Goal: Obtain resource: Obtain resource

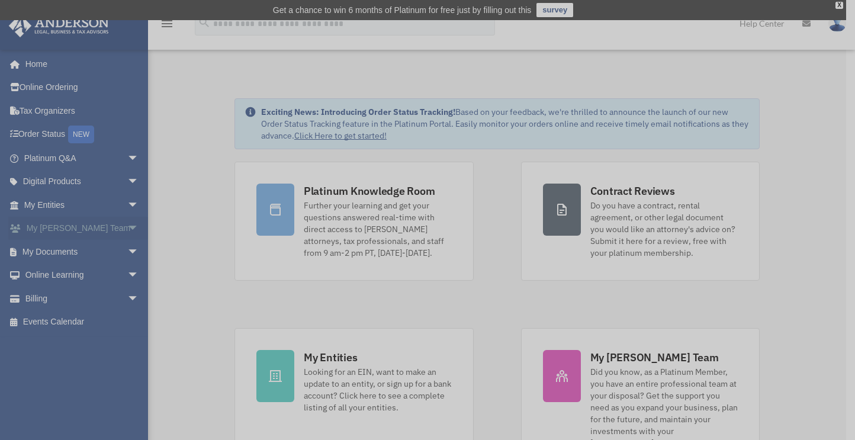
click at [126, 229] on div "x" at bounding box center [427, 220] width 855 height 440
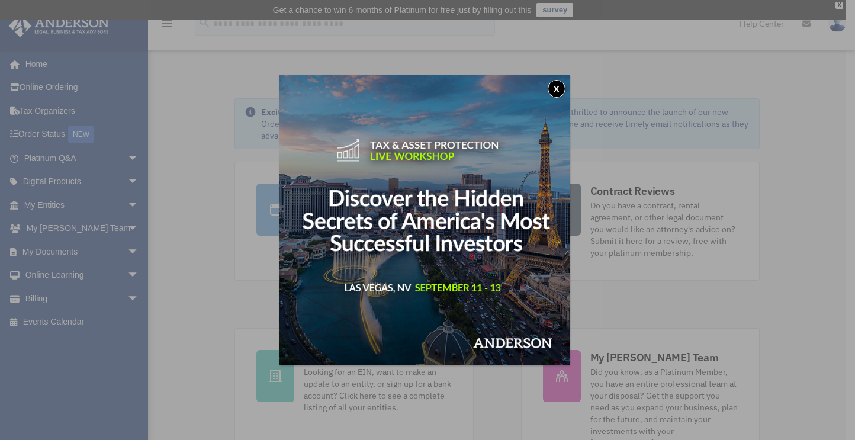
click at [564, 87] on button "x" at bounding box center [557, 89] width 18 height 18
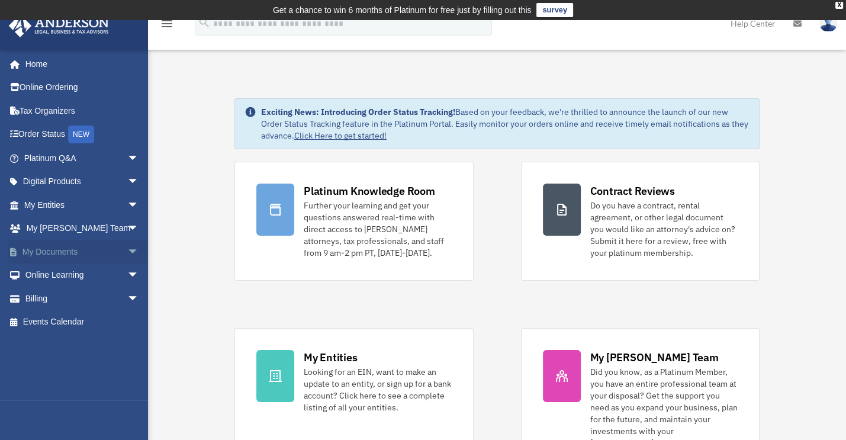
click at [127, 250] on span "arrow_drop_down" at bounding box center [139, 252] width 24 height 24
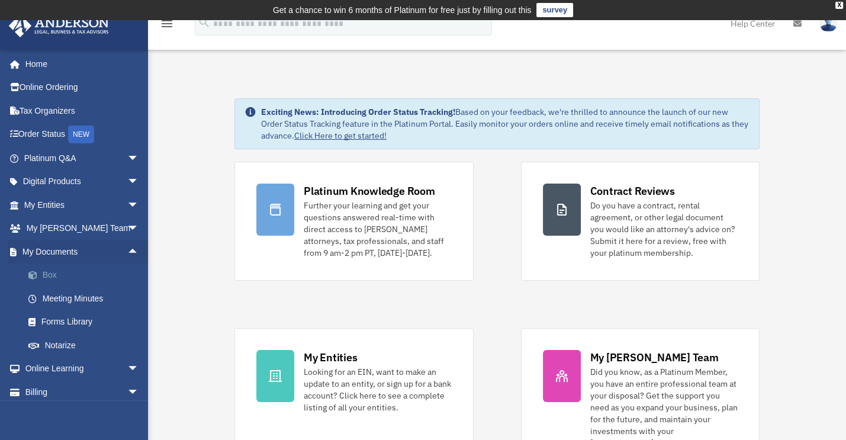
click at [81, 272] on link "Box" at bounding box center [87, 276] width 140 height 24
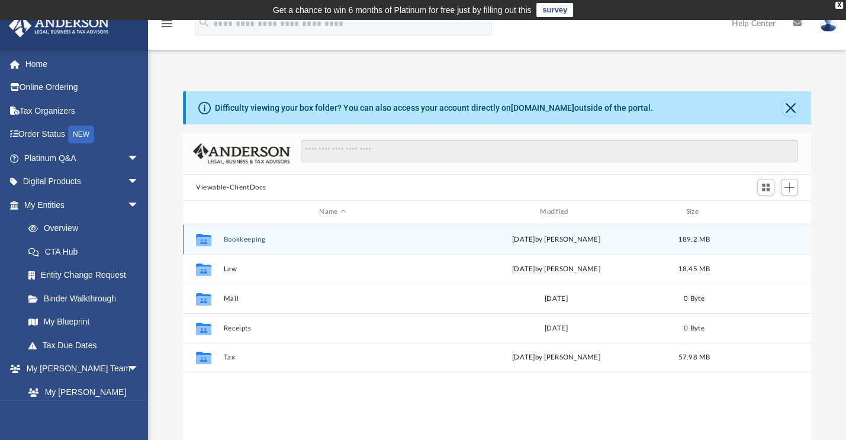
scroll to position [260, 619]
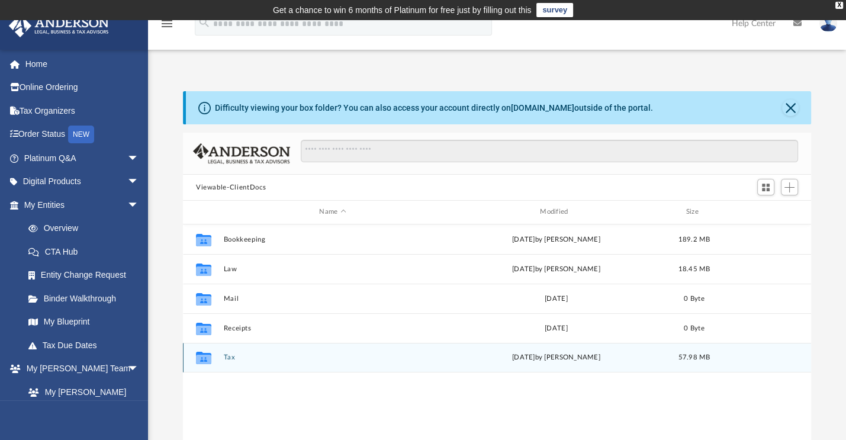
click at [232, 355] on button "Tax" at bounding box center [332, 358] width 219 height 8
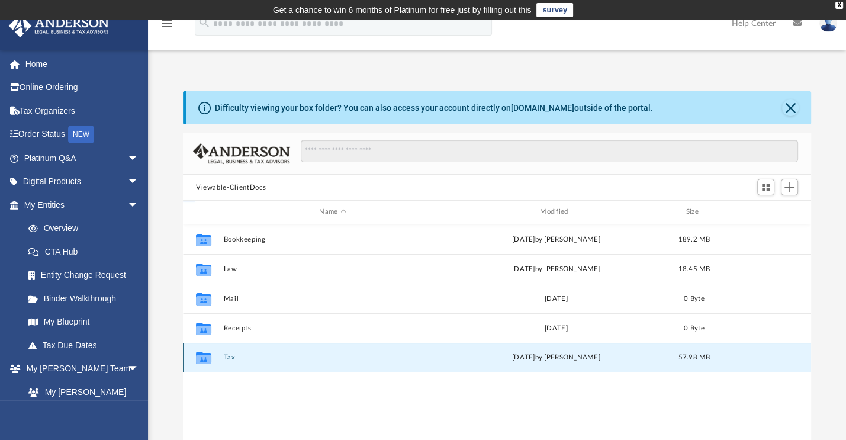
click at [232, 355] on button "Tax" at bounding box center [332, 358] width 219 height 8
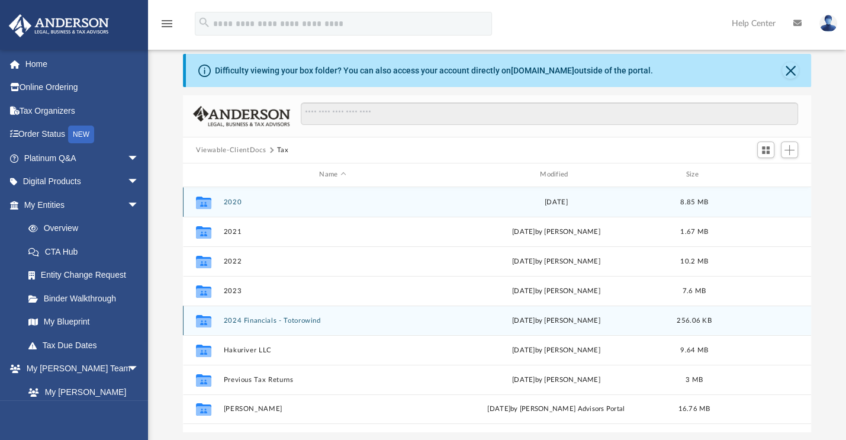
scroll to position [59, 0]
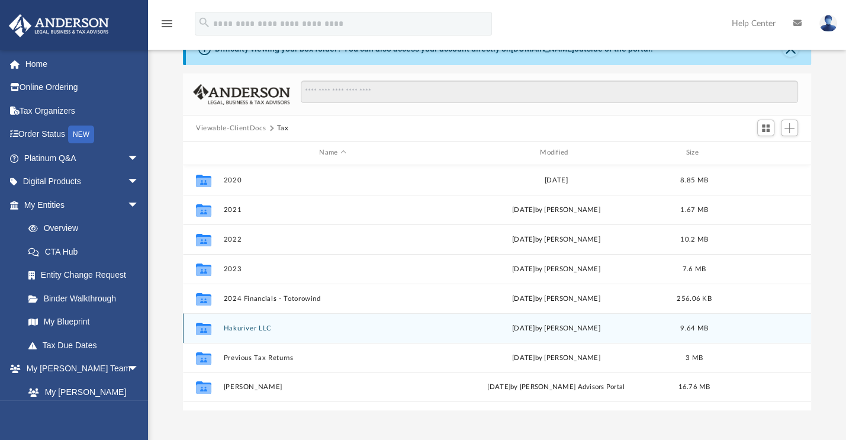
click at [256, 325] on button "Hakuriver LLC" at bounding box center [332, 329] width 219 height 8
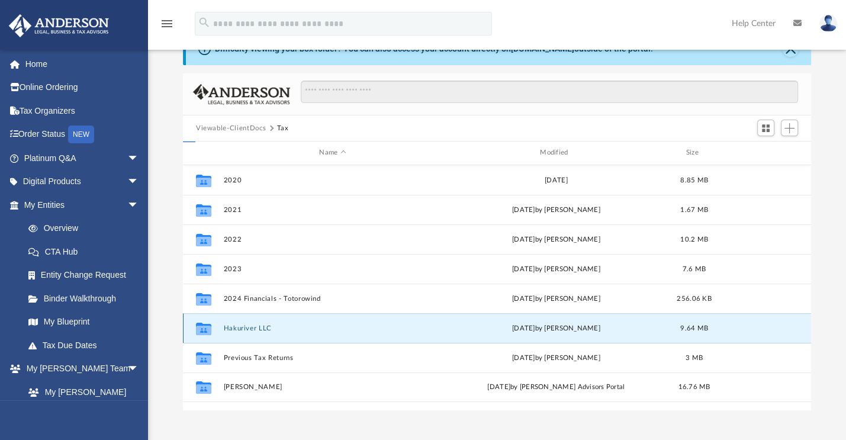
click at [256, 325] on button "Hakuriver LLC" at bounding box center [332, 329] width 219 height 8
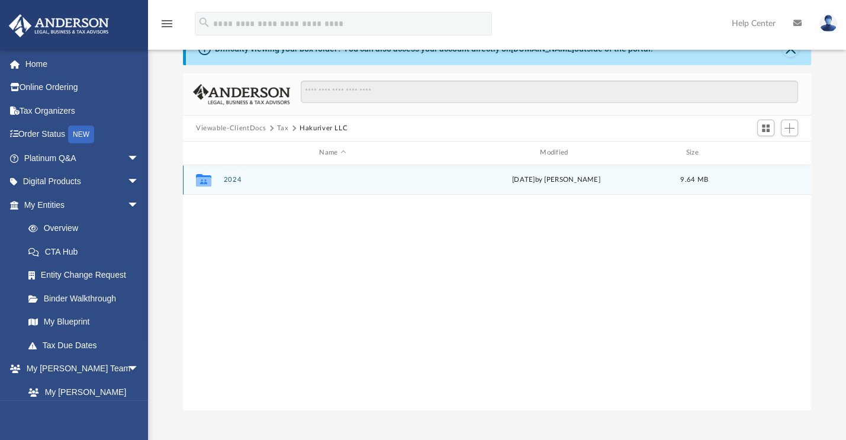
click at [235, 174] on div "Collaborated Folder 2024 [DATE] by [PERSON_NAME] 9.64 MB" at bounding box center [497, 180] width 628 height 30
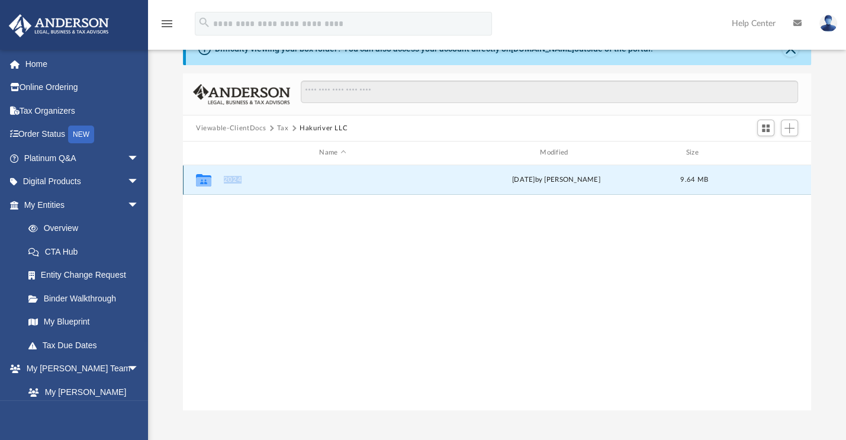
click at [235, 174] on div "Collaborated Folder 2024 [DATE] by [PERSON_NAME] 9.64 MB" at bounding box center [497, 180] width 628 height 30
click at [233, 178] on button "2024" at bounding box center [332, 180] width 219 height 8
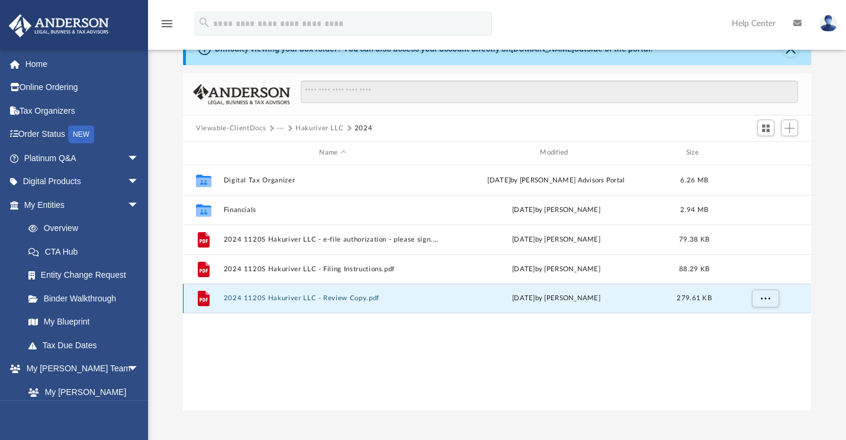
click at [277, 299] on button "2024 1120S Hakuriver LLC - Review Copy.pdf" at bounding box center [332, 298] width 219 height 8
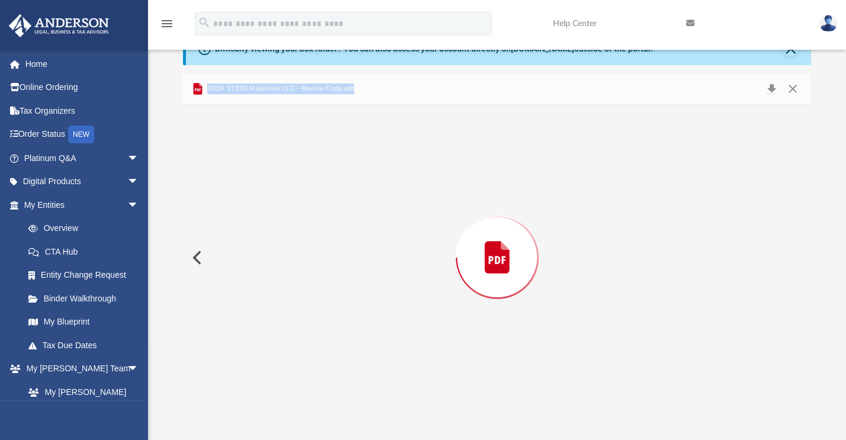
click at [277, 300] on div "Preview" at bounding box center [497, 258] width 628 height 306
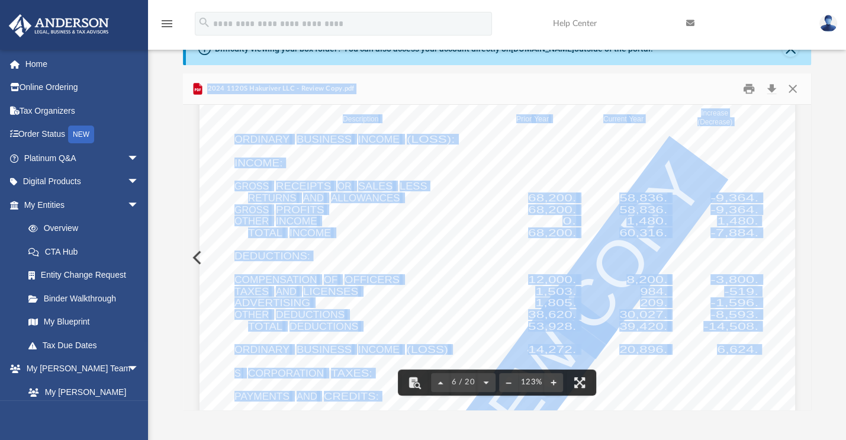
scroll to position [4086, 0]
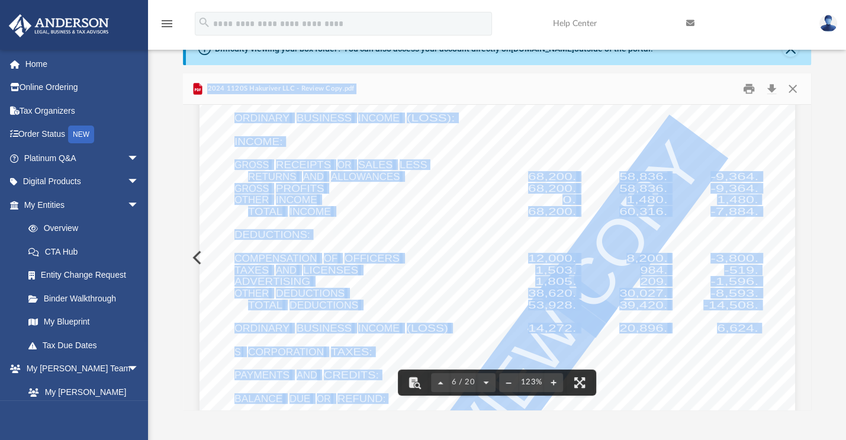
drag, startPoint x: 614, startPoint y: 329, endPoint x: 661, endPoint y: 334, distance: 48.3
click at [656, 340] on div "412841 [DATE] Increase (Decrease) Description Prior Year Current Year Name Empl…" at bounding box center [498, 356] width 596 height 771
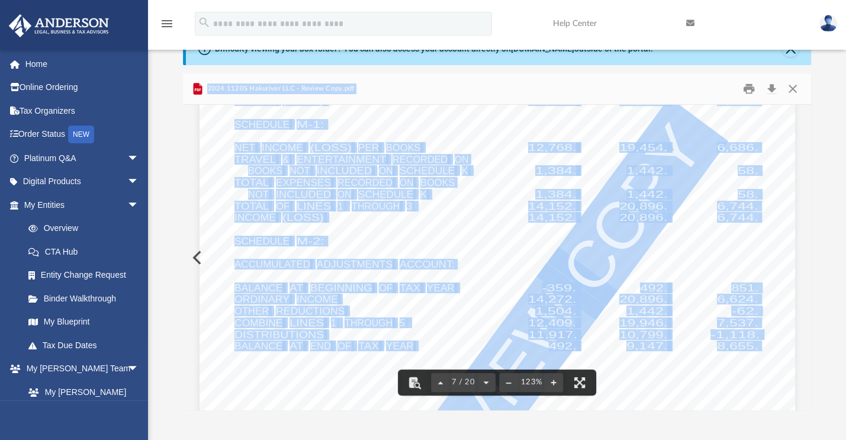
scroll to position [4915, 0]
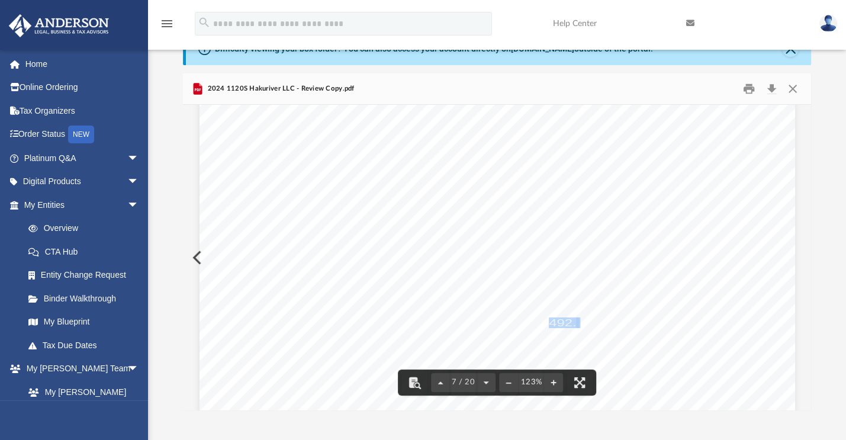
drag, startPoint x: 545, startPoint y: 324, endPoint x: 574, endPoint y: 323, distance: 28.4
click at [574, 323] on div "412841 [DATE] Increase (Decrease) Description Prior Year Current Year Name Empl…" at bounding box center [498, 316] width 596 height 771
drag, startPoint x: 616, startPoint y: 304, endPoint x: 661, endPoint y: 305, distance: 44.4
click at [661, 305] on div "412841 [DATE] Increase (Decrease) Description Prior Year Current Year Name Empl…" at bounding box center [498, 316] width 596 height 771
drag, startPoint x: 618, startPoint y: 311, endPoint x: 657, endPoint y: 310, distance: 39.1
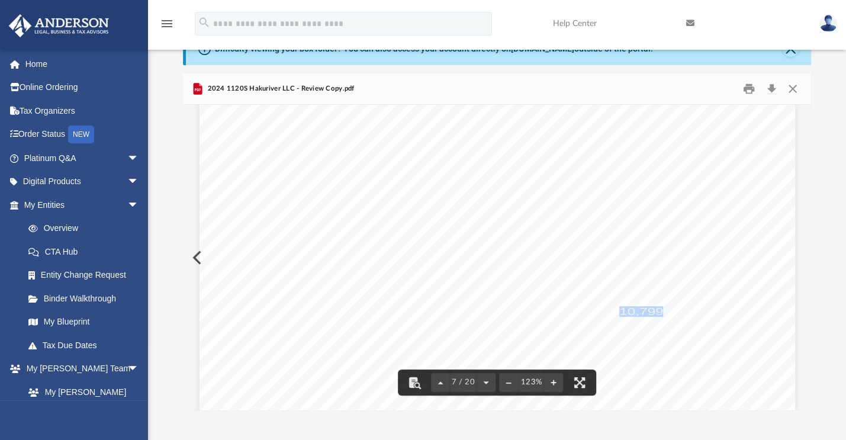
click at [657, 310] on span "10,799." at bounding box center [643, 311] width 48 height 9
